Goal: Information Seeking & Learning: Learn about a topic

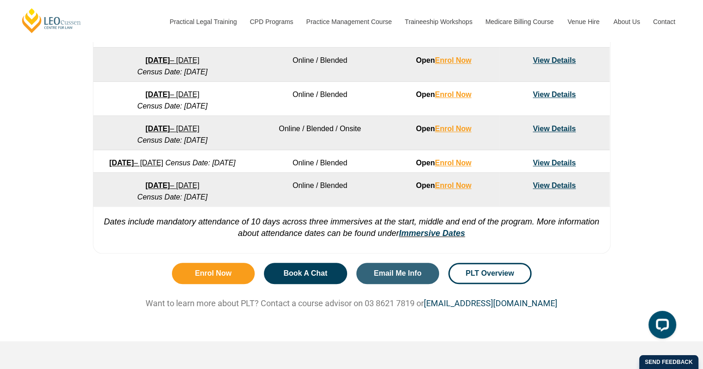
scroll to position [694, 0]
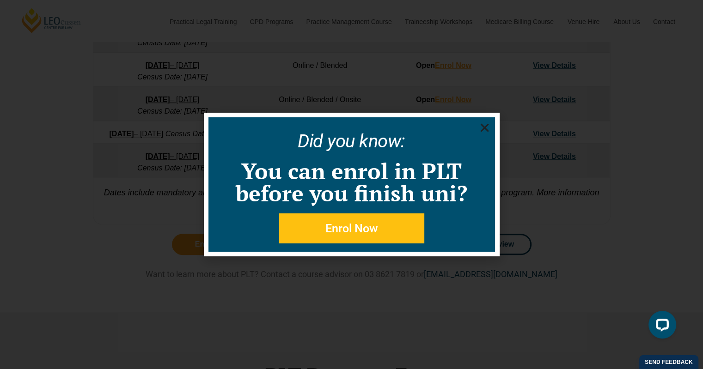
click at [485, 125] on icon "Close" at bounding box center [485, 128] width 12 height 12
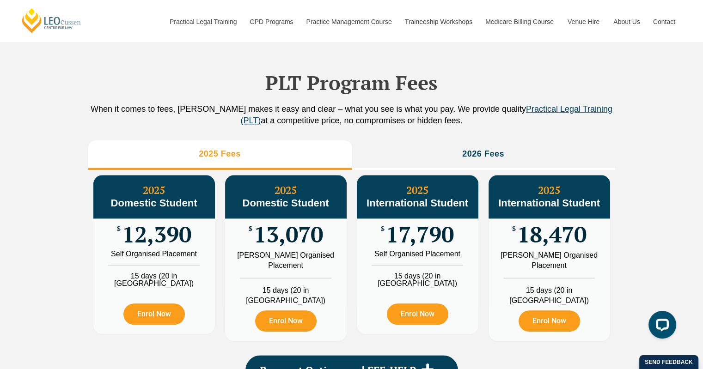
scroll to position [1064, 0]
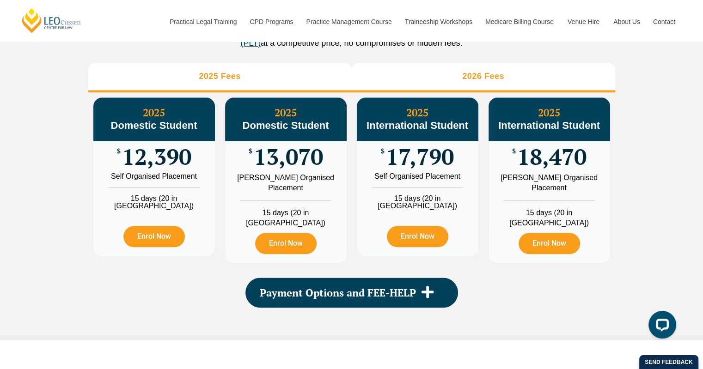
click at [498, 86] on li "2026 Fees" at bounding box center [484, 78] width 264 height 30
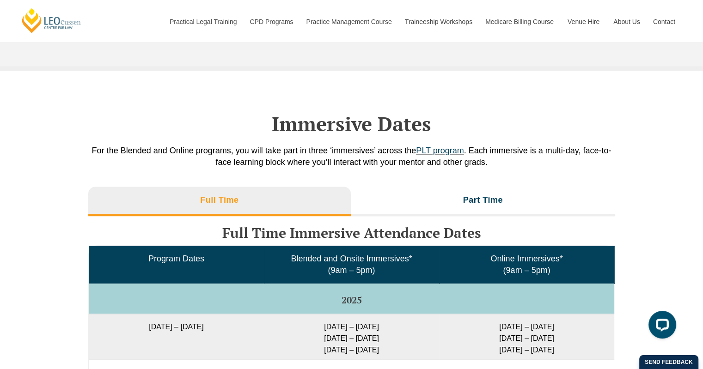
scroll to position [1387, 0]
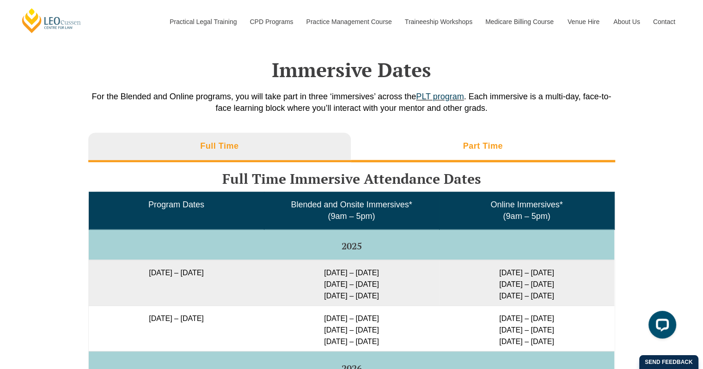
click at [486, 152] on h3 "Part Time" at bounding box center [483, 146] width 40 height 11
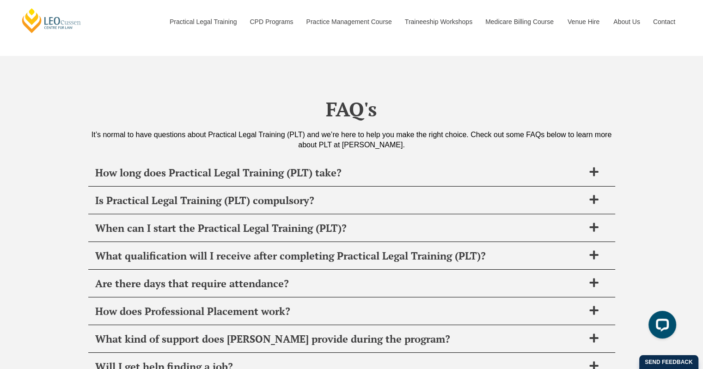
scroll to position [3329, 0]
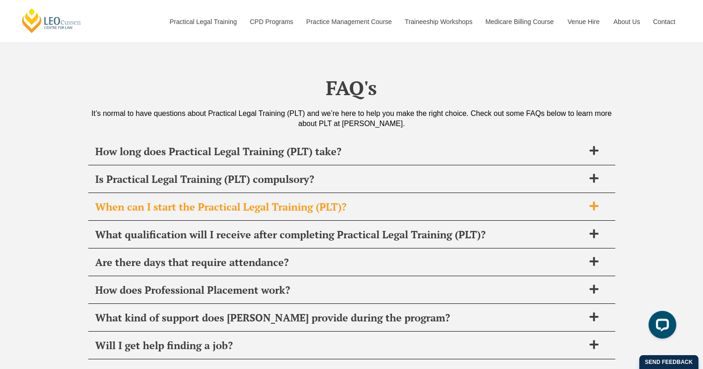
click at [496, 205] on span "When can I start the Practical Legal Training (PLT)?" at bounding box center [339, 207] width 489 height 13
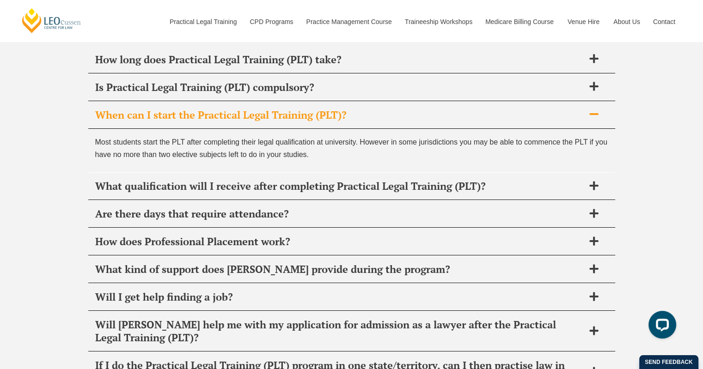
scroll to position [3422, 0]
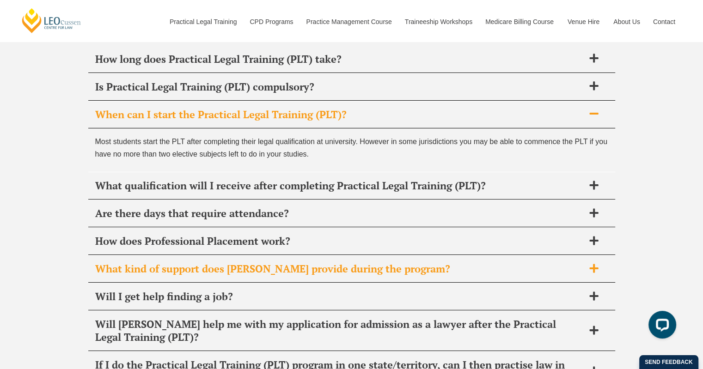
click at [423, 264] on span "What kind of support does Leo Cussen provide during the program?" at bounding box center [339, 269] width 489 height 13
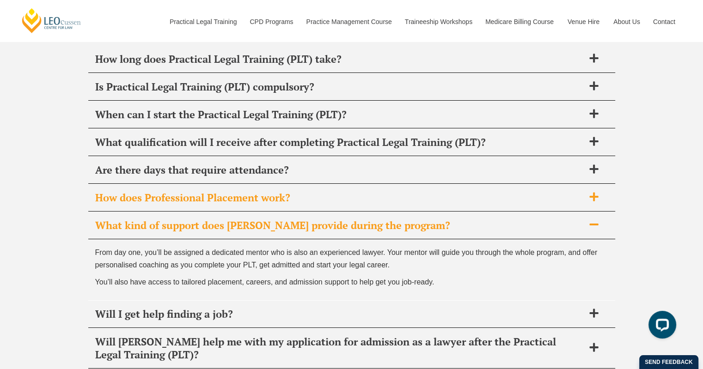
scroll to position [3607, 0]
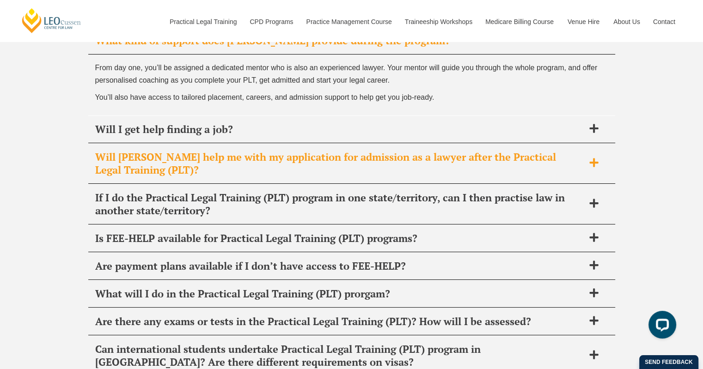
click at [540, 172] on div "Will Leo Cussen help me with my application for admission as a lawyer after the…" at bounding box center [351, 164] width 527 height 40
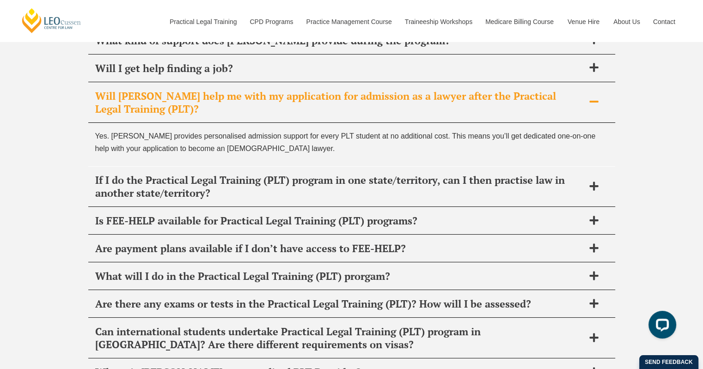
scroll to position [3561, 0]
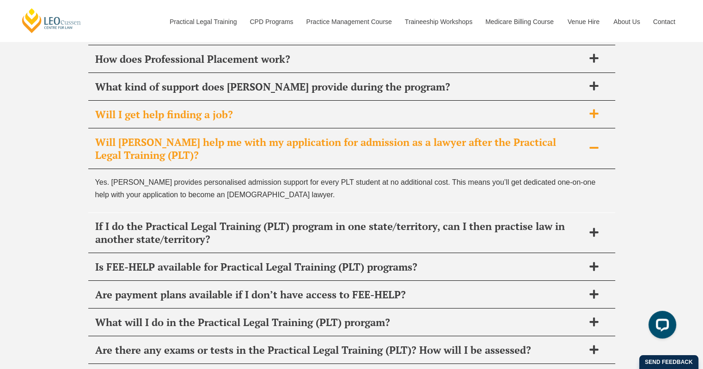
click at [492, 111] on span "Will I get help finding a job?" at bounding box center [339, 114] width 489 height 13
